Goal: Information Seeking & Learning: Compare options

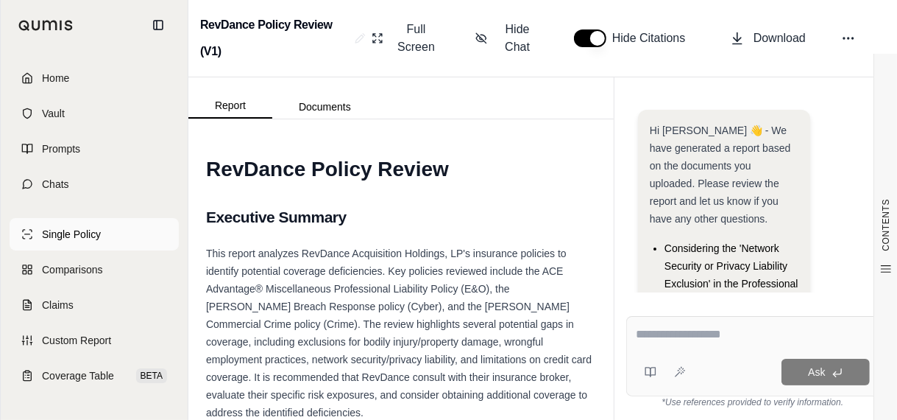
scroll to position [498, 0]
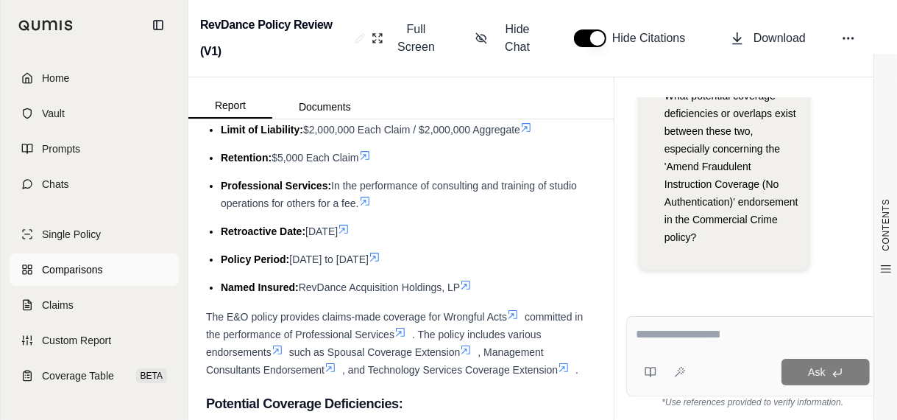
click at [86, 269] on span "Comparisons" at bounding box center [72, 269] width 60 height 15
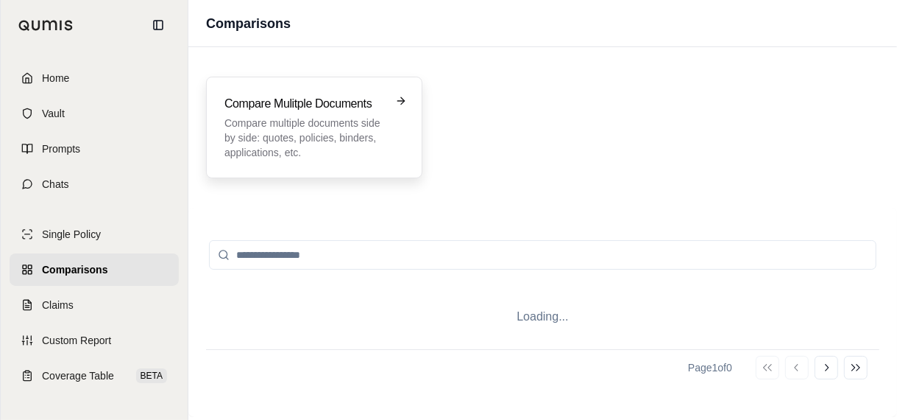
click at [292, 157] on p "Compare multiple documents side by side: quotes, policies, binders, application…" at bounding box center [304, 138] width 159 height 44
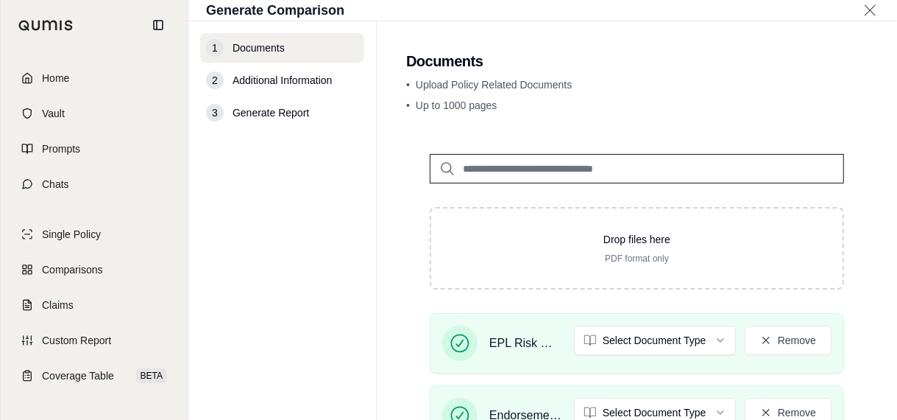
scroll to position [221, 0]
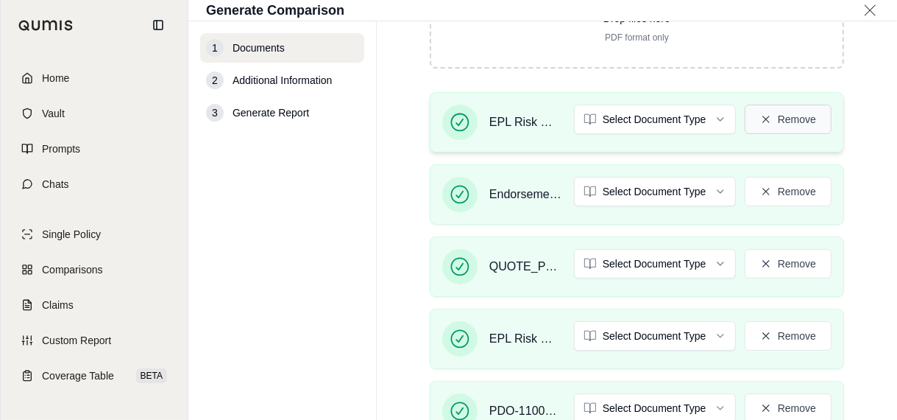
click at [774, 117] on button "Remove" at bounding box center [788, 119] width 87 height 29
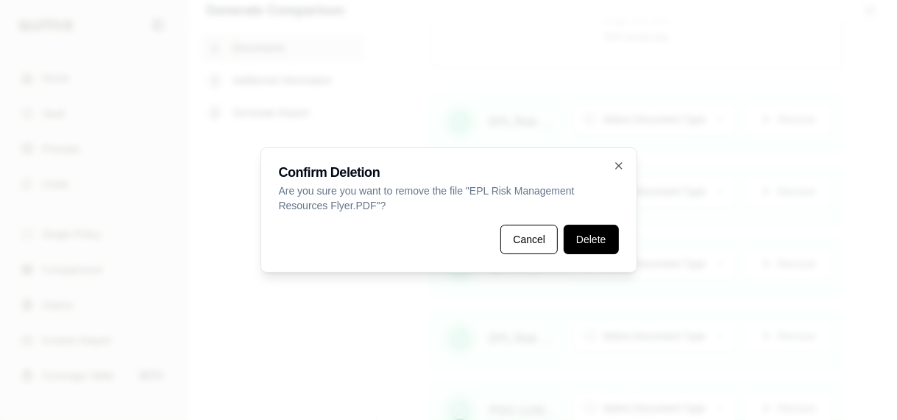
click at [590, 239] on button "Delete" at bounding box center [591, 239] width 54 height 29
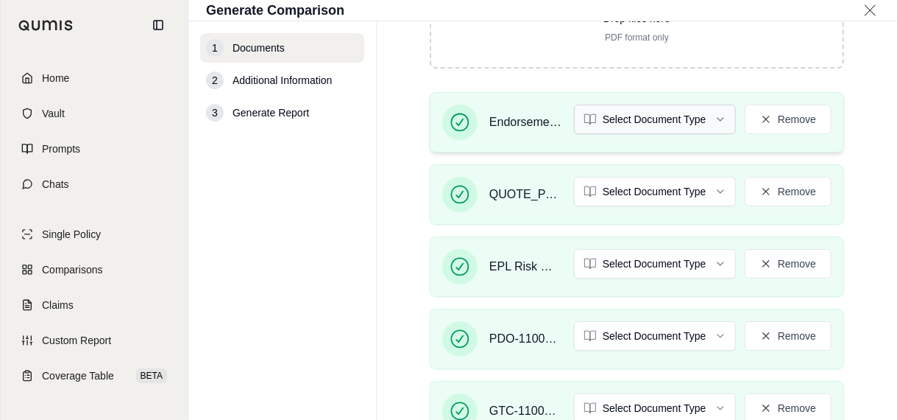
click at [655, 125] on html "Home Vault Prompts Chats Single Policy Comparisons Claims Custom Report Coverag…" at bounding box center [448, 210] width 897 height 420
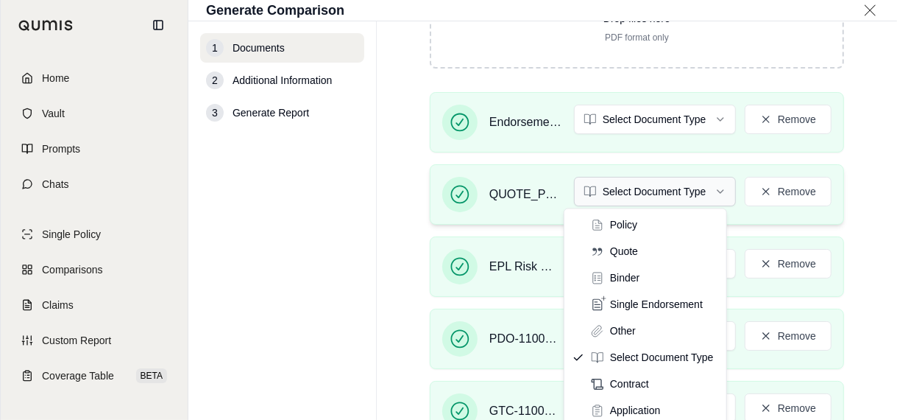
click at [615, 191] on html "Home Vault Prompts Chats Single Policy Comparisons Claims Custom Report Coverag…" at bounding box center [448, 210] width 897 height 420
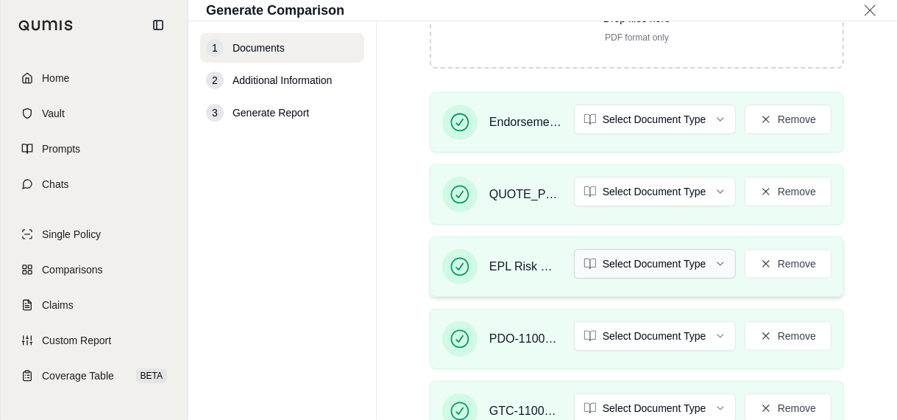
click at [635, 258] on html "Home Vault Prompts Chats Single Policy Comparisons Claims Custom Report Coverag…" at bounding box center [448, 210] width 897 height 420
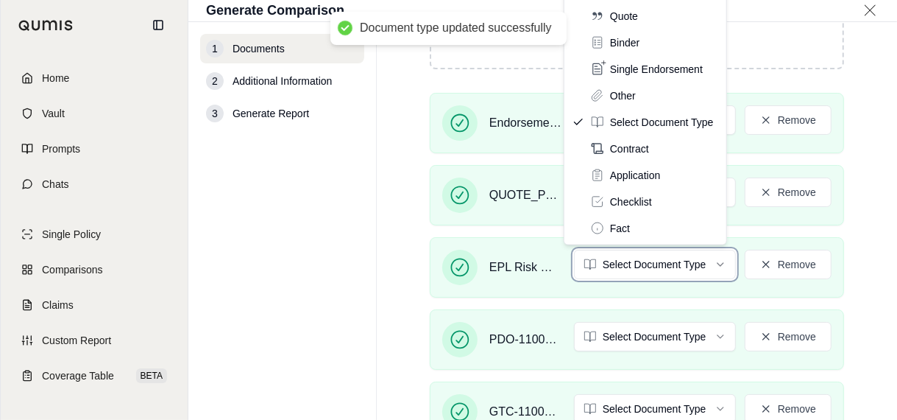
click at [516, 264] on html "Document type updated successfully Home Vault Prompts Chats Single Policy Compa…" at bounding box center [448, 210] width 897 height 420
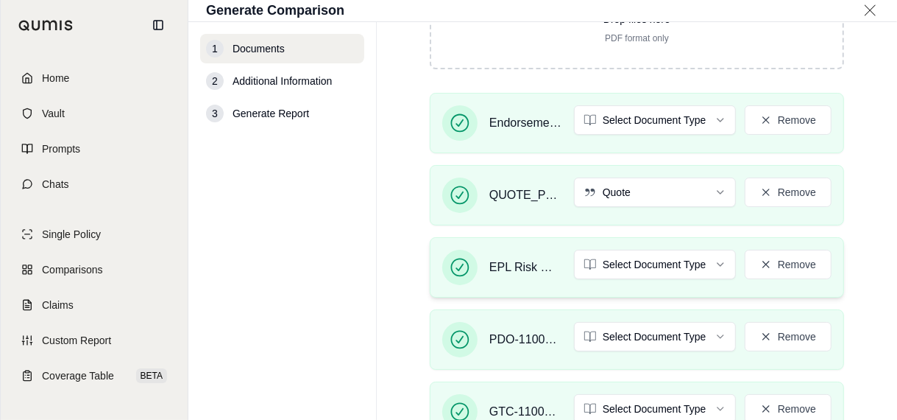
click at [538, 266] on span "EPL Risk Management Resources Flyer (1).pdf" at bounding box center [526, 267] width 73 height 18
click at [523, 263] on span "EPL Risk Management Resources Flyer (1).pdf" at bounding box center [526, 267] width 73 height 18
drag, startPoint x: 529, startPoint y: 264, endPoint x: 541, endPoint y: 265, distance: 11.8
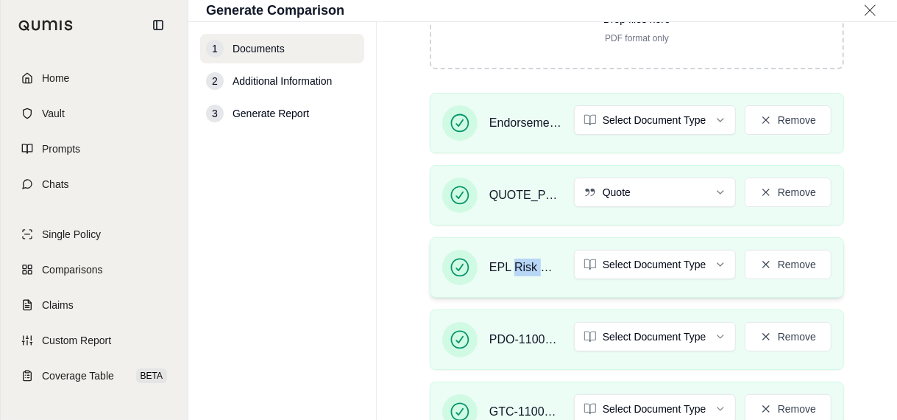
click at [543, 265] on span "EPL Risk Management Resources Flyer (1).pdf" at bounding box center [526, 267] width 73 height 18
click at [543, 267] on span "EPL Risk Management Resources Flyer (1).pdf" at bounding box center [526, 267] width 73 height 18
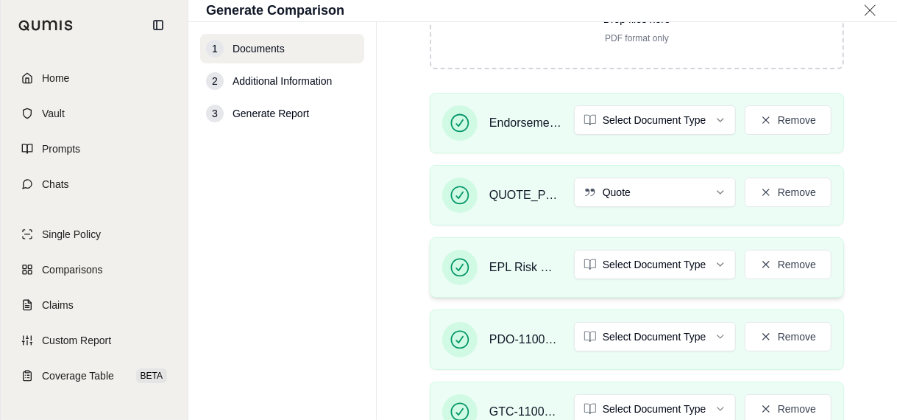
drag, startPoint x: 543, startPoint y: 267, endPoint x: 493, endPoint y: 265, distance: 50.1
drag, startPoint x: 493, startPoint y: 265, endPoint x: 399, endPoint y: 272, distance: 94.5
click at [399, 272] on main "Documents • Upload Policy Related Documents • Up to 1000 pages Drop files here …" at bounding box center [637, 221] width 520 height 398
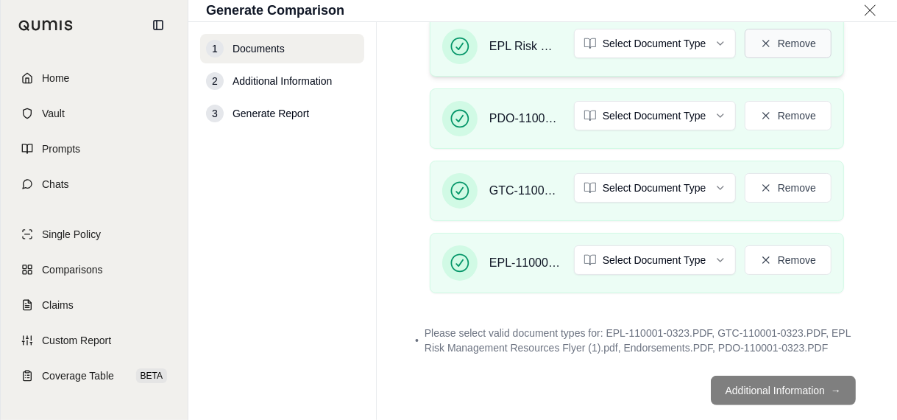
click at [798, 46] on button "Remove" at bounding box center [788, 43] width 87 height 29
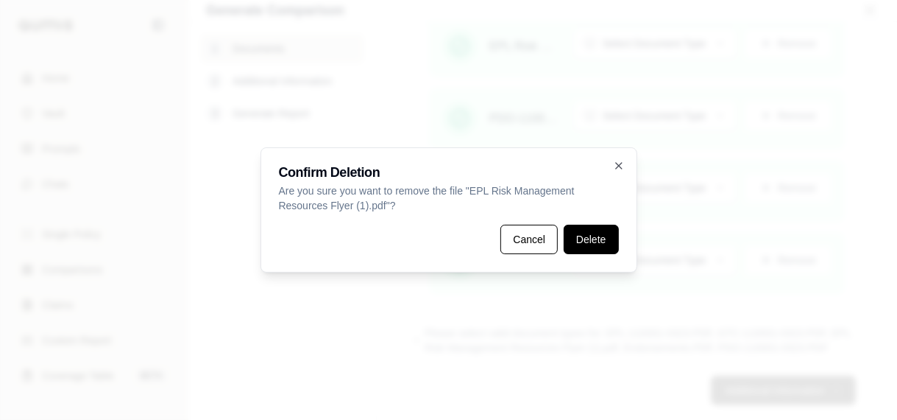
click at [586, 241] on button "Delete" at bounding box center [591, 239] width 54 height 29
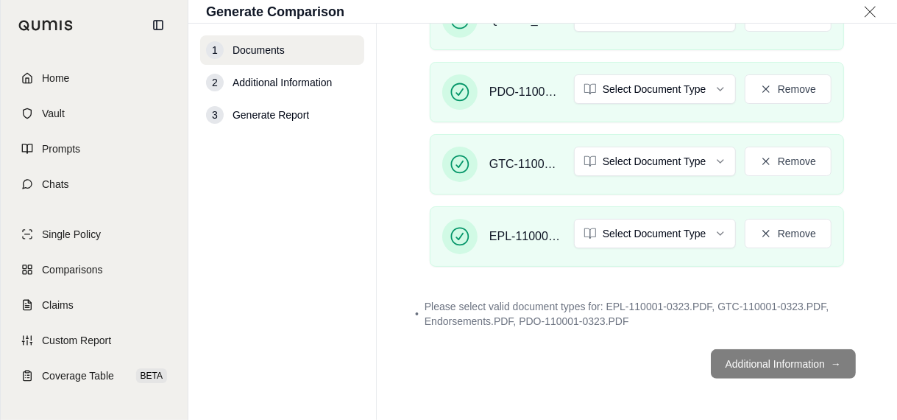
scroll to position [395, 0]
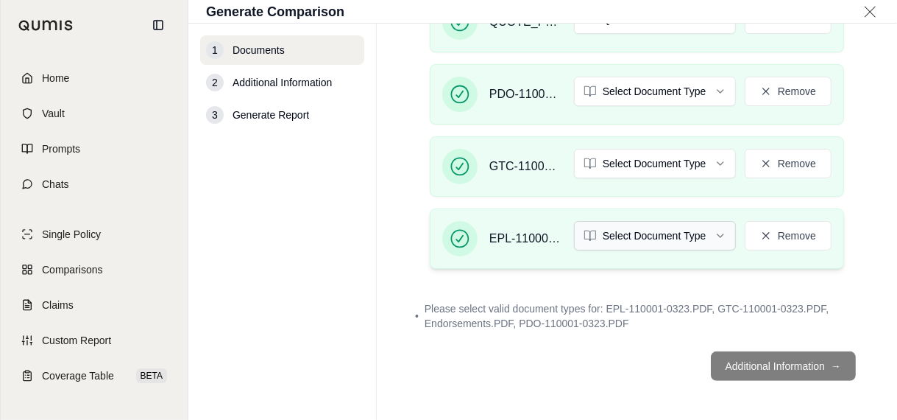
click at [654, 230] on html "Home Vault Prompts Chats Single Policy Comparisons Claims Custom Report Coverag…" at bounding box center [448, 210] width 897 height 420
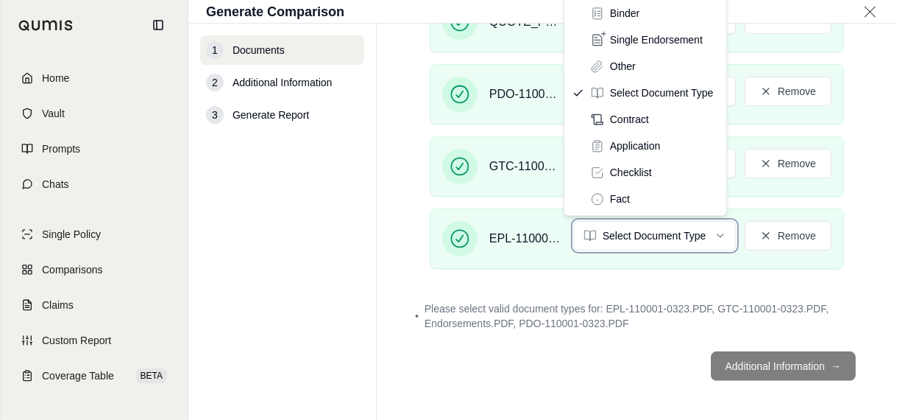
click at [649, 291] on html "Home Vault Prompts Chats Single Policy Comparisons Claims Custom Report Coverag…" at bounding box center [448, 210] width 897 height 420
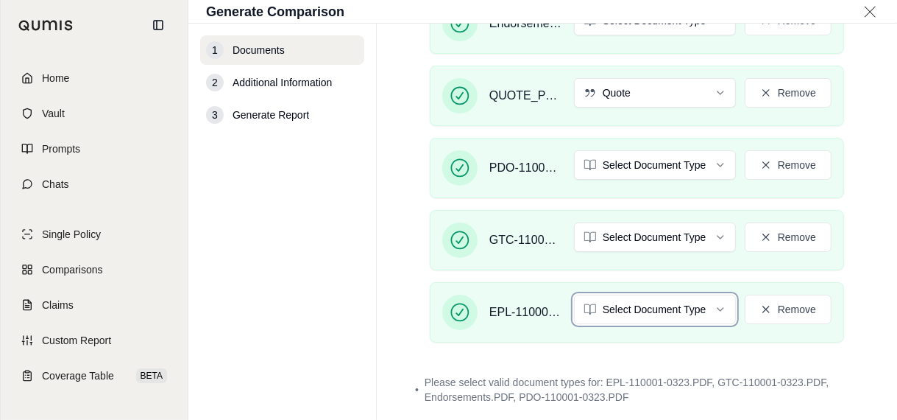
scroll to position [248, 0]
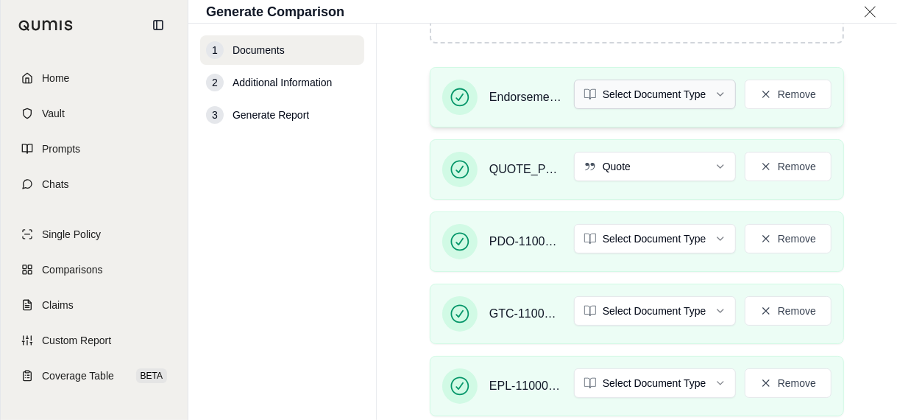
click at [654, 93] on html "Home Vault Prompts Chats Single Policy Comparisons Claims Custom Report Coverag…" at bounding box center [448, 210] width 897 height 420
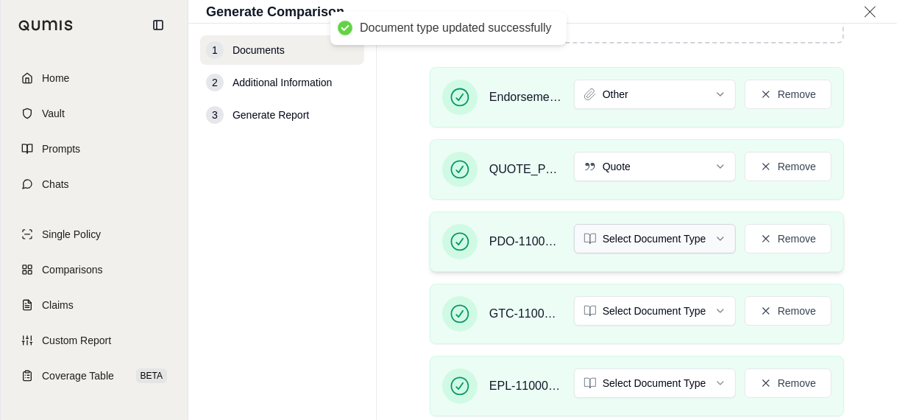
click at [657, 236] on html "Document type updated successfully Home Vault Prompts Chats Single Policy Compa…" at bounding box center [448, 210] width 897 height 420
click at [658, 306] on html "Document type updated successfully Home Vault Prompts Chats Single Policy Compa…" at bounding box center [448, 210] width 897 height 420
click at [626, 373] on html "Document type updated successfully Home Vault Prompts Chats Single Policy Compa…" at bounding box center [448, 210] width 897 height 420
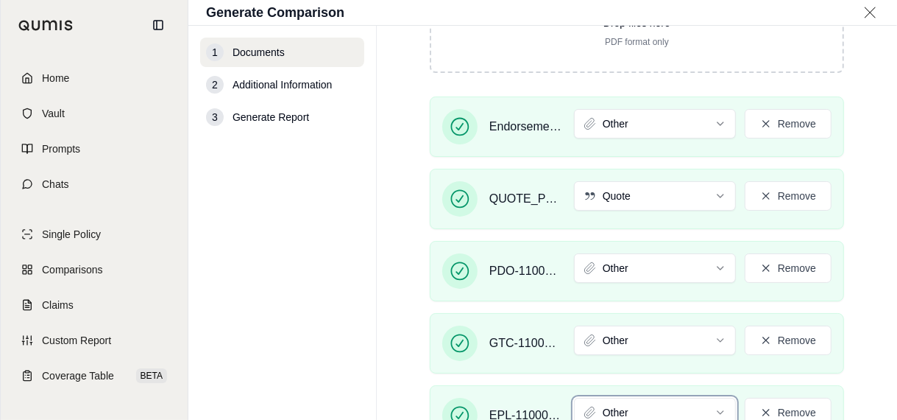
scroll to position [338, 0]
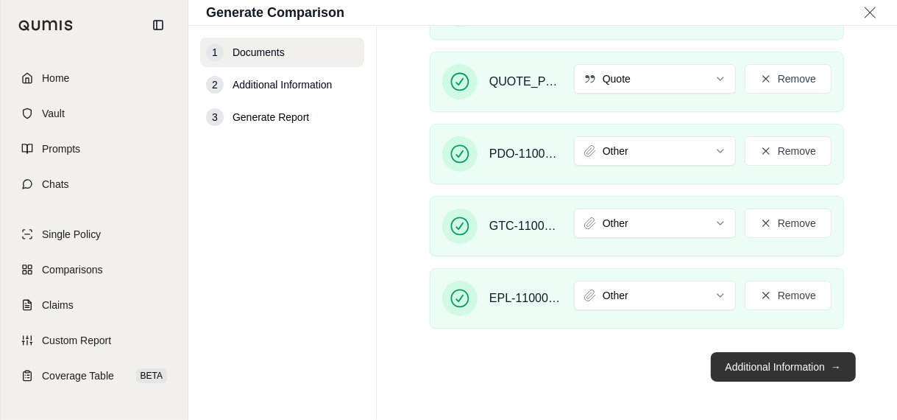
click at [799, 363] on button "Additional Information →" at bounding box center [783, 366] width 145 height 29
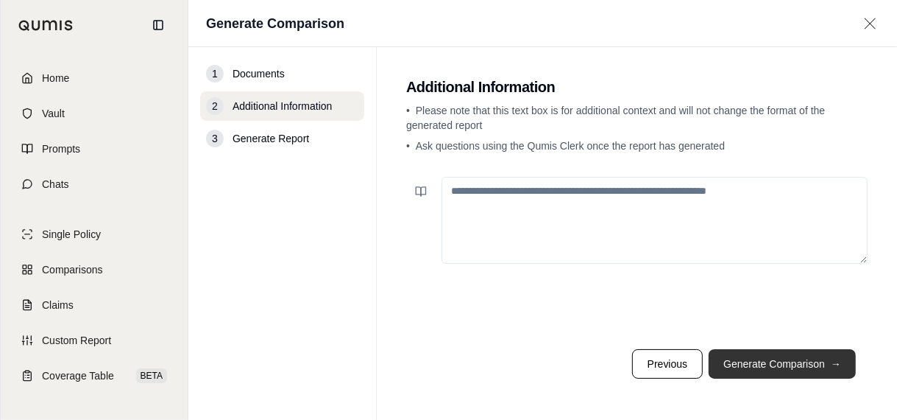
scroll to position [0, 0]
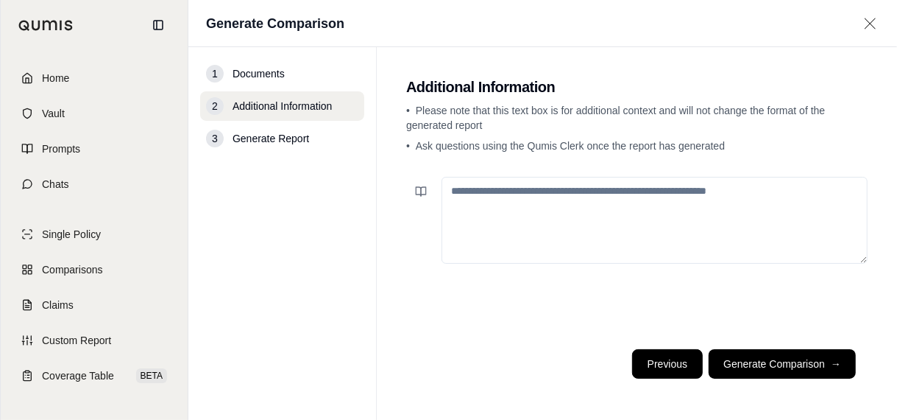
click at [671, 365] on button "Previous" at bounding box center [667, 363] width 71 height 29
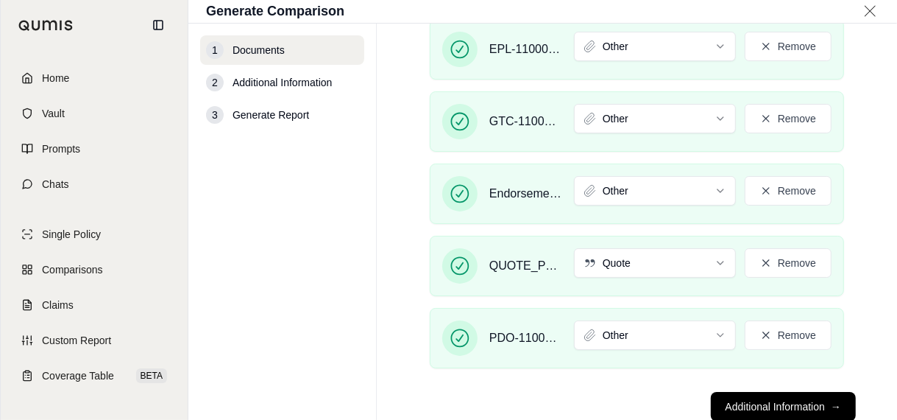
scroll to position [221, 0]
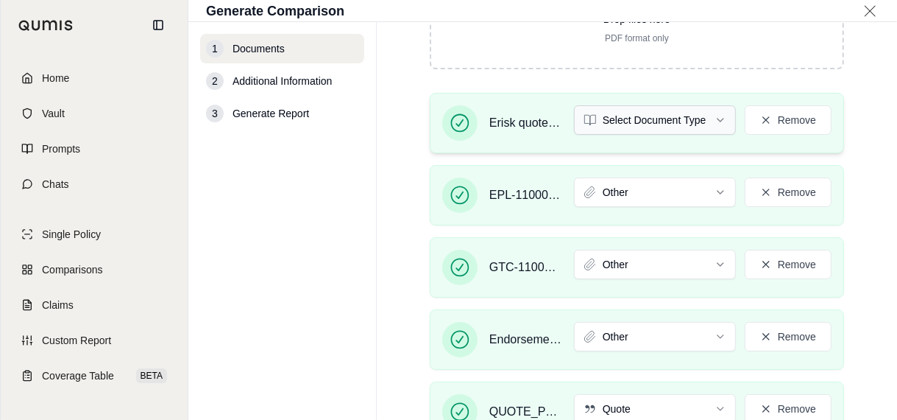
click at [649, 117] on html "Home Vault Prompts Chats Single Policy Comparisons Claims Custom Report Coverag…" at bounding box center [448, 210] width 897 height 420
click at [857, 222] on div "Erisk quote.pdf Select Document Type Remove EPL-110001-0323.PDF Other Remove GT…" at bounding box center [637, 309] width 462 height 433
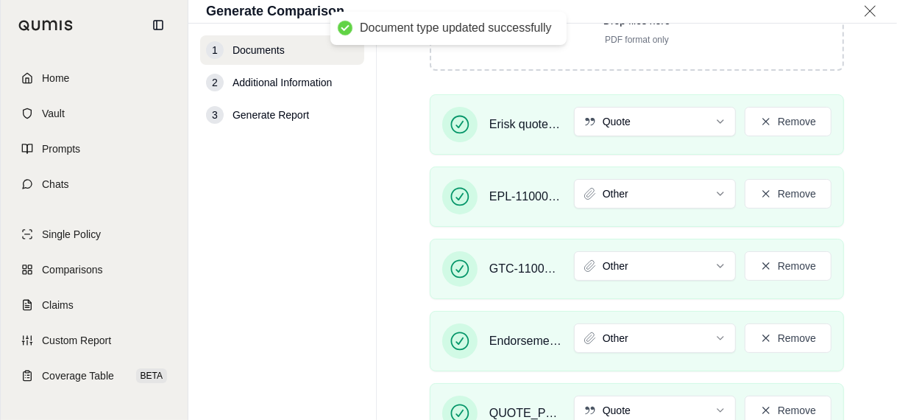
scroll to position [408, 0]
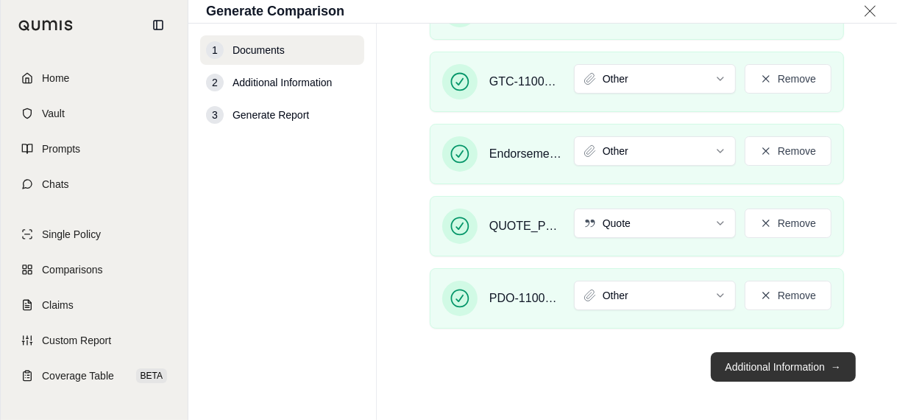
click at [831, 359] on span "→" at bounding box center [836, 366] width 10 height 15
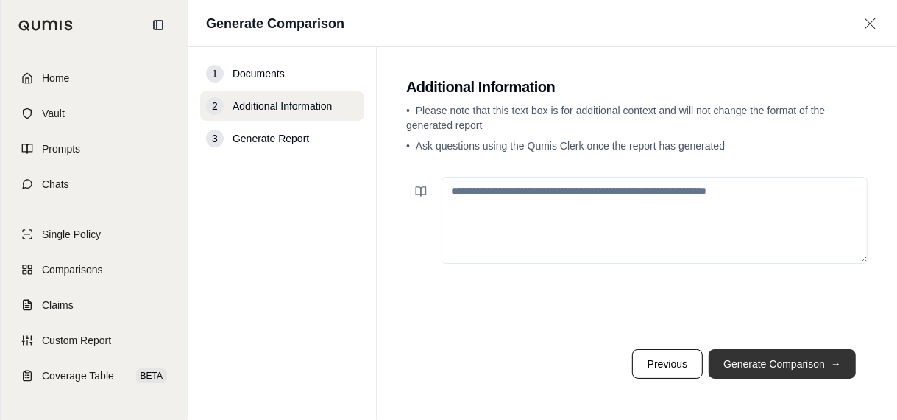
scroll to position [0, 0]
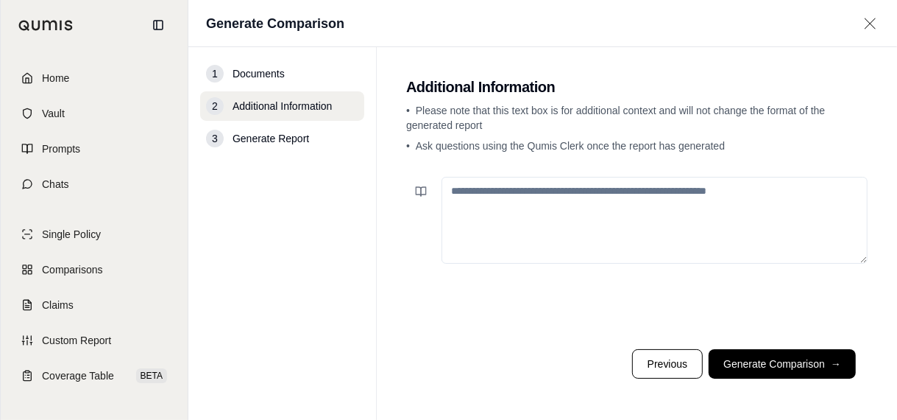
click at [579, 197] on textarea at bounding box center [655, 220] width 426 height 87
type textarea "**********"
click at [760, 363] on button "Generate Comparison →" at bounding box center [782, 363] width 147 height 29
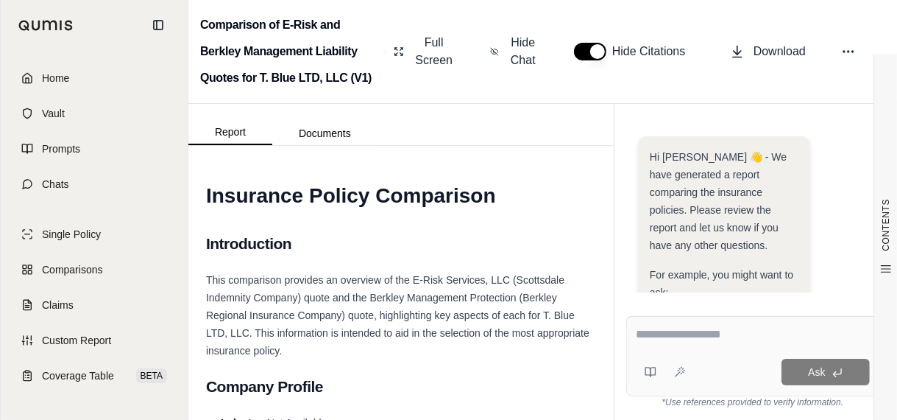
scroll to position [456, 0]
